Goal: Task Accomplishment & Management: Manage account settings

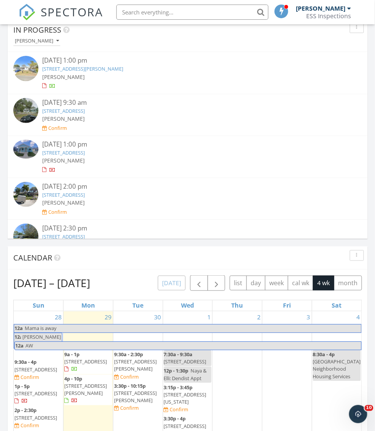
scroll to position [547, 0]
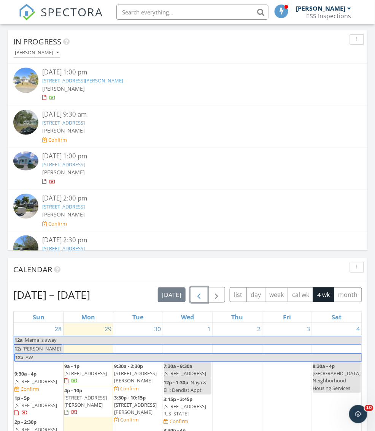
click at [203, 293] on span "button" at bounding box center [198, 295] width 9 height 9
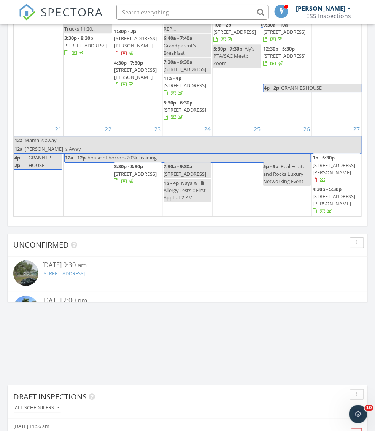
scroll to position [953, 0]
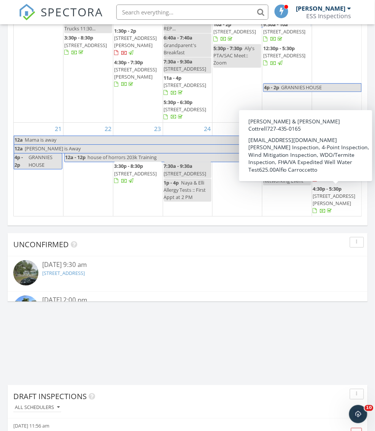
click at [332, 204] on span "[STREET_ADDRESS][PERSON_NAME]" at bounding box center [334, 200] width 43 height 14
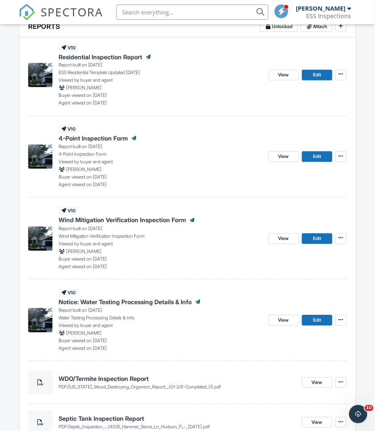
scroll to position [221, 0]
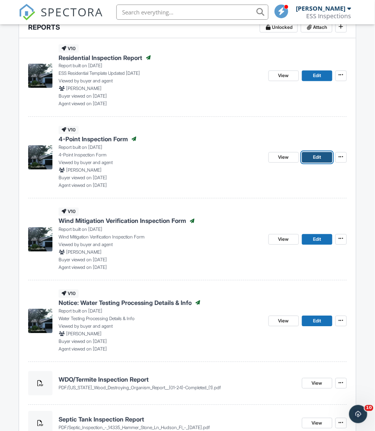
click at [317, 157] on span "Edit" at bounding box center [317, 158] width 8 height 8
